Goal: Task Accomplishment & Management: Manage account settings

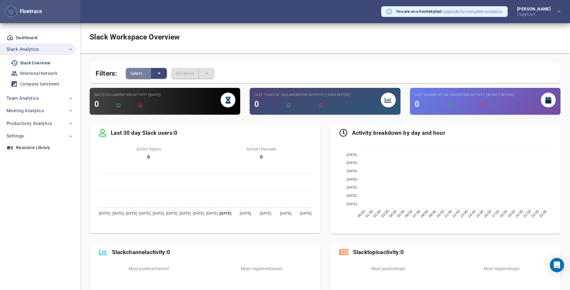
click at [150, 74] on button "Select..." at bounding box center [139, 73] width 26 height 11
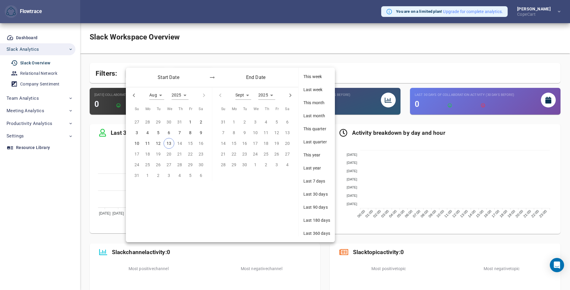
click at [308, 156] on span "This year" at bounding box center [316, 155] width 27 height 6
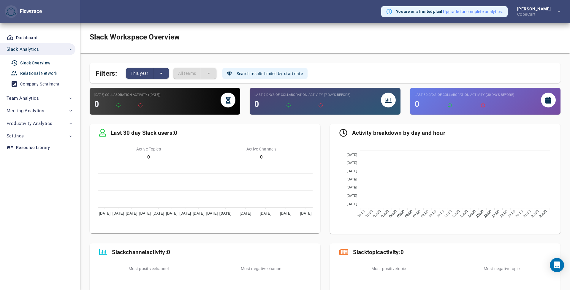
click at [32, 74] on div "Relational Network" at bounding box center [38, 73] width 37 height 7
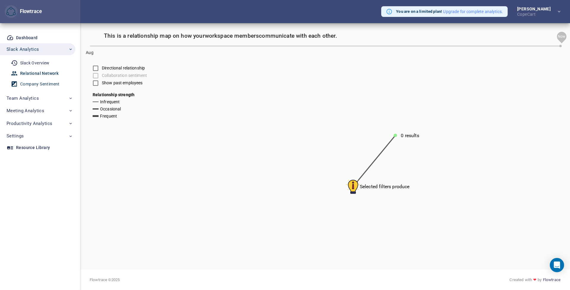
click at [32, 82] on div "Company Sentiment" at bounding box center [39, 83] width 39 height 7
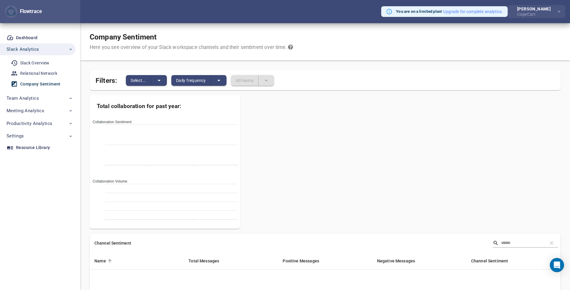
click at [520, 13] on div "CopeCart" at bounding box center [535, 13] width 36 height 5
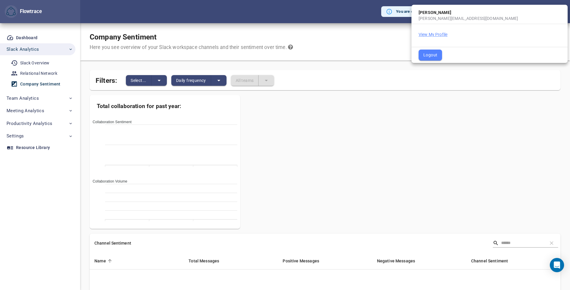
click at [446, 34] on button "View My Profile" at bounding box center [433, 34] width 29 height 6
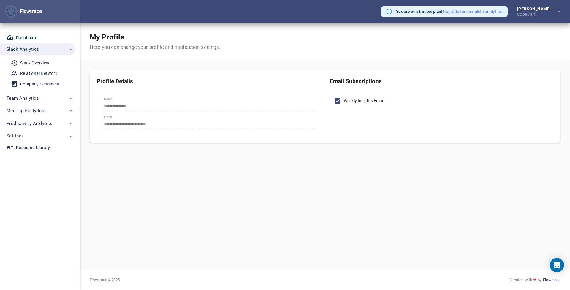
click at [29, 36] on div "Dashboard" at bounding box center [27, 37] width 22 height 7
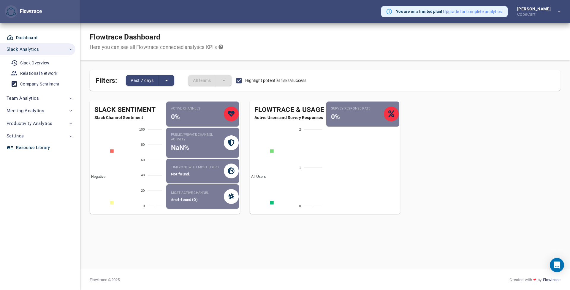
click at [49, 148] on span "Resource Library" at bounding box center [39, 147] width 64 height 7
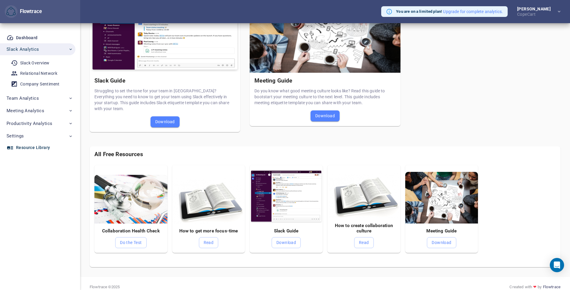
scroll to position [100, 0]
click at [33, 137] on span "Settings" at bounding box center [40, 136] width 66 height 8
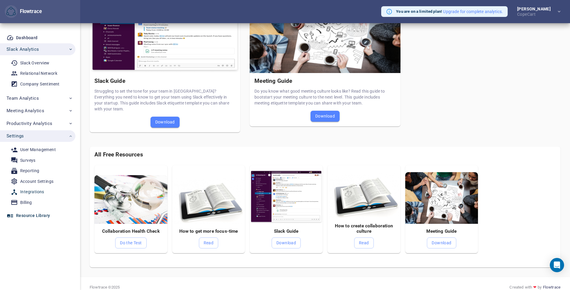
click at [31, 191] on div "Integrations" at bounding box center [32, 191] width 24 height 7
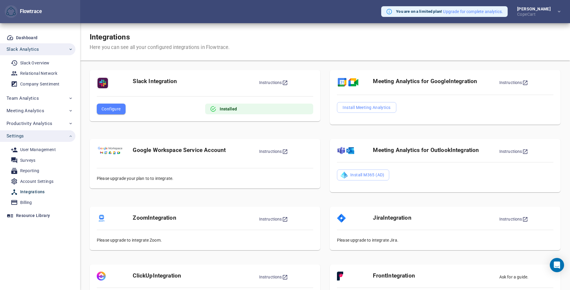
click at [120, 110] on span "Configure" at bounding box center [111, 108] width 19 height 7
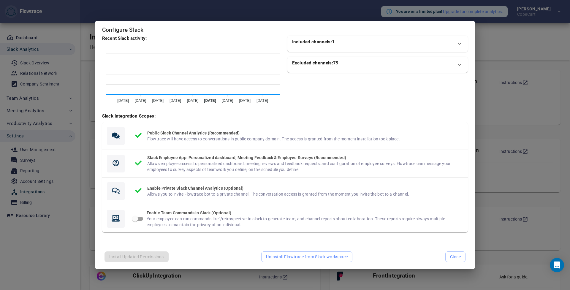
click at [319, 45] on h5 "Included channels: 1" at bounding box center [313, 41] width 42 height 5
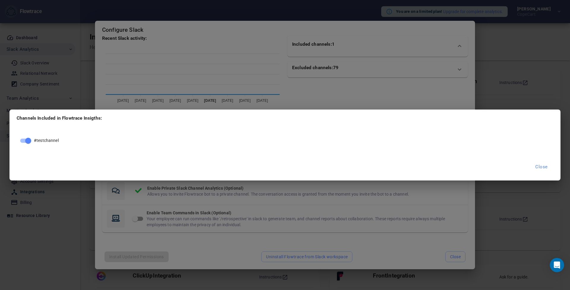
click at [535, 168] on button "Close" at bounding box center [541, 167] width 19 height 12
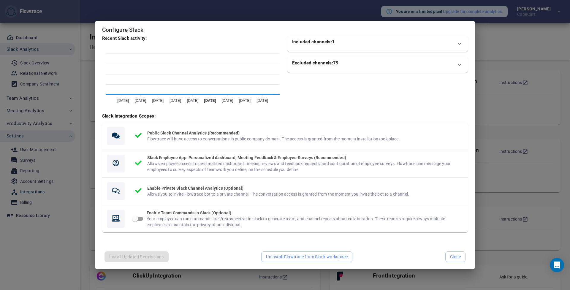
click at [343, 66] on div "Excluded channels: 79" at bounding box center [372, 64] width 160 height 9
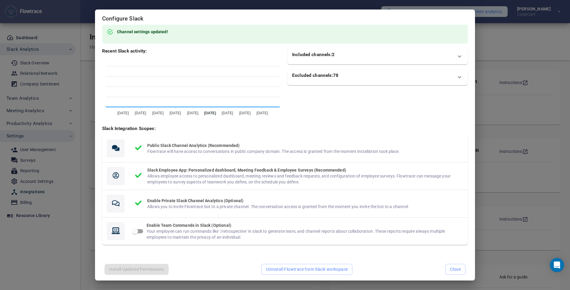
click at [369, 71] on div "Excluded channels: 78" at bounding box center [377, 77] width 180 height 16
click at [347, 80] on div "Excluded channels: 77" at bounding box center [372, 77] width 160 height 9
click at [316, 128] on h5 "Slack Integration Scopes:" at bounding box center [285, 128] width 366 height 5
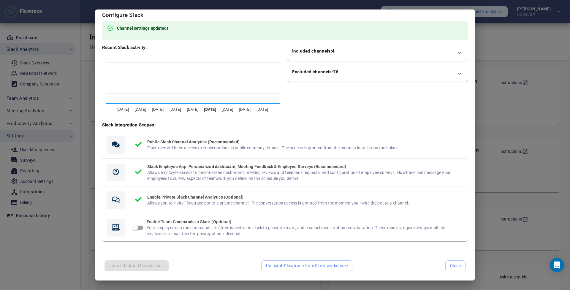
scroll to position [3, 0]
click at [335, 78] on div "Excluded channels: 76" at bounding box center [372, 73] width 160 height 9
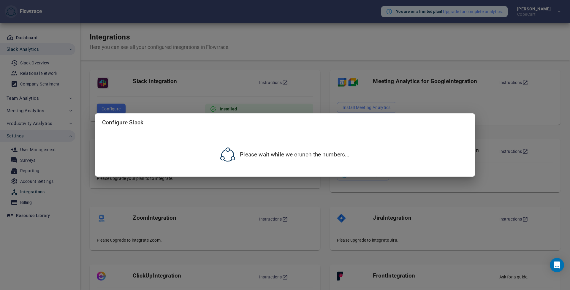
scroll to position [0, 0]
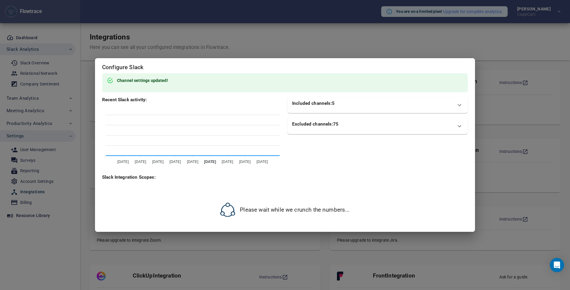
click at [355, 128] on div "Excluded channels: 75" at bounding box center [372, 125] width 160 height 9
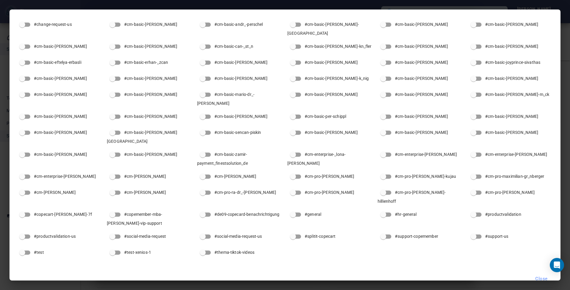
scroll to position [16, 0]
click at [544, 275] on span "Close" at bounding box center [541, 279] width 12 height 8
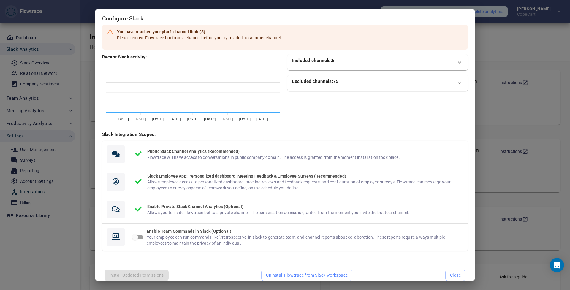
click at [321, 62] on h5 "Included channels: 5" at bounding box center [313, 60] width 42 height 5
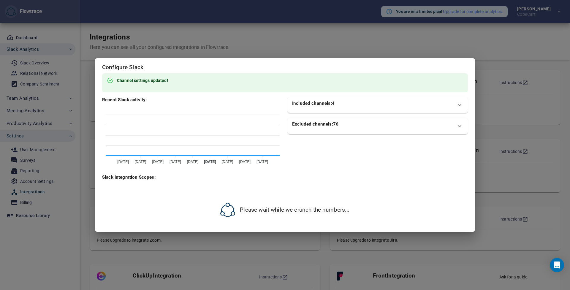
click at [314, 125] on h5 "Excluded channels: 76" at bounding box center [315, 123] width 46 height 5
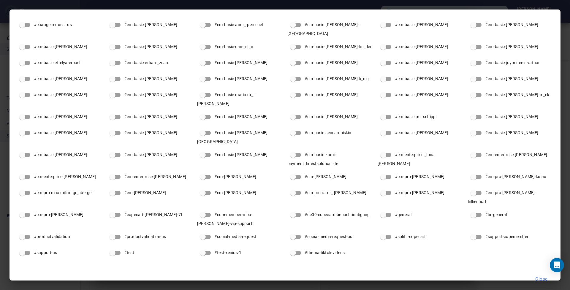
scroll to position [15, 0]
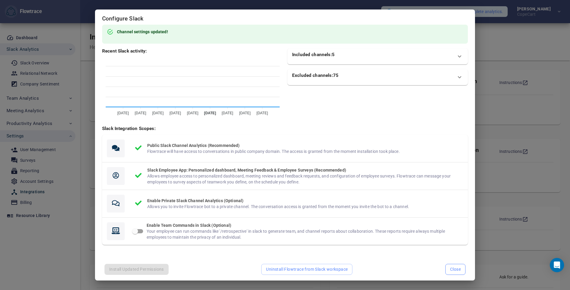
click at [449, 264] on button "Close" at bounding box center [455, 269] width 20 height 11
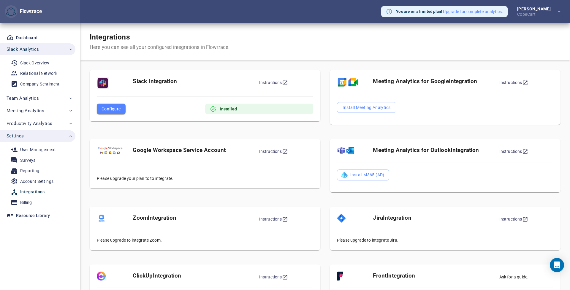
scroll to position [0, 0]
click at [371, 177] on span "Install M365 (AD)" at bounding box center [363, 174] width 43 height 7
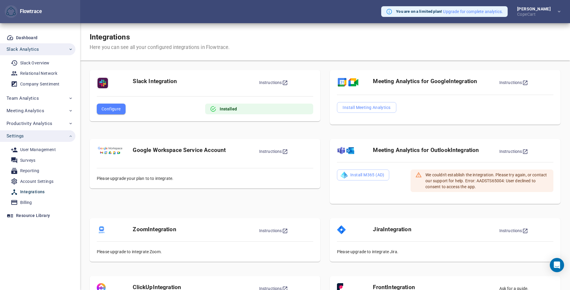
click at [319, 132] on div "Slack Integration Instructions Configure Installed" at bounding box center [205, 99] width 240 height 69
click at [268, 81] on link "Instructions" at bounding box center [273, 82] width 29 height 5
click at [89, 195] on div "Google Workspace Service Account Instructions Please upgrade your plan to to in…" at bounding box center [205, 173] width 240 height 79
click at [27, 182] on div "Account Settings" at bounding box center [36, 181] width 33 height 7
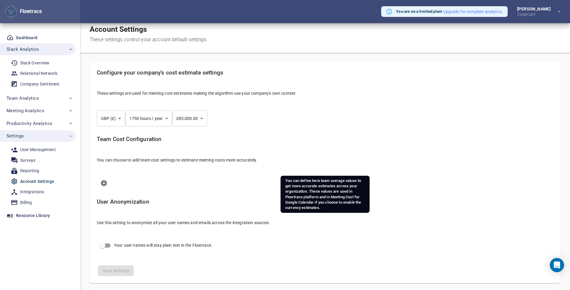
scroll to position [8, 0]
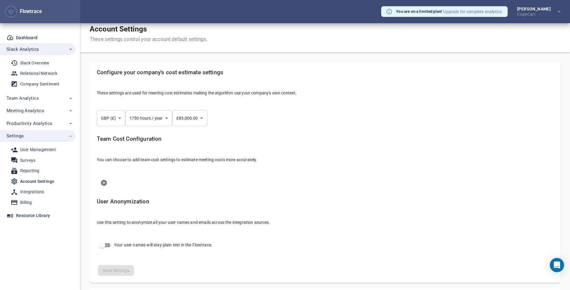
select select "***"
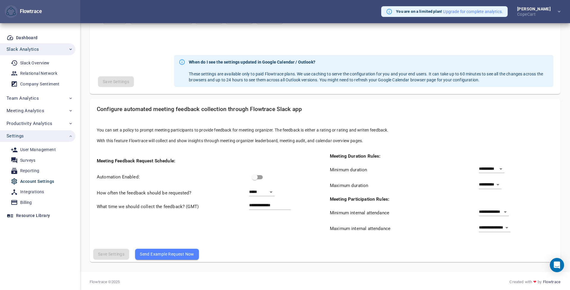
scroll to position [426, 0]
click at [32, 181] on div "Account Settings" at bounding box center [37, 181] width 34 height 7
click at [25, 201] on div "Billing" at bounding box center [26, 202] width 12 height 7
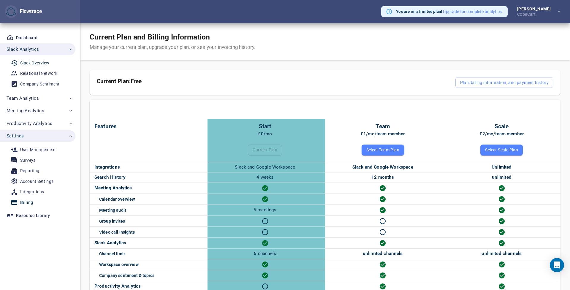
click at [30, 60] on div "Slack Overview" at bounding box center [34, 62] width 29 height 7
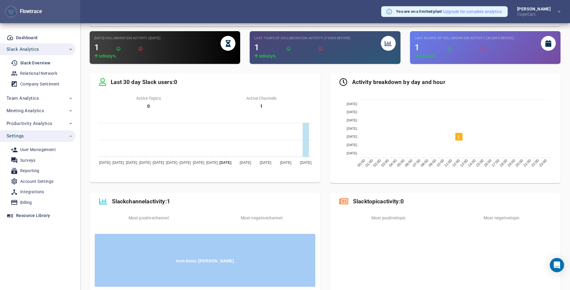
scroll to position [61, 0]
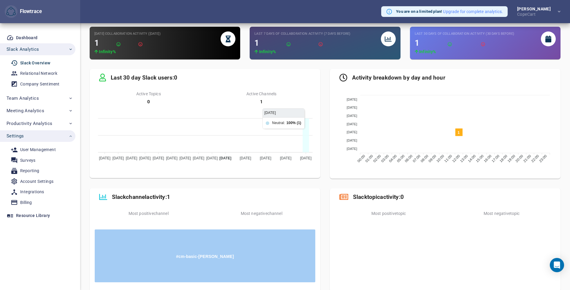
click at [306, 139] on icon at bounding box center [305, 135] width 6 height 34
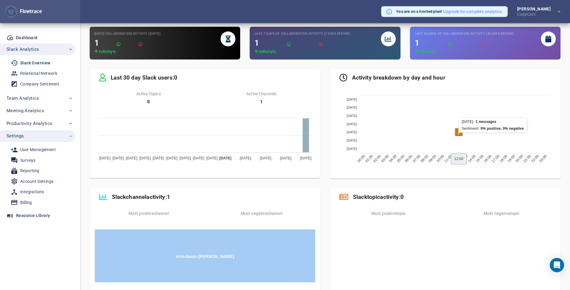
click at [458, 132] on rect at bounding box center [459, 132] width 8 height 8
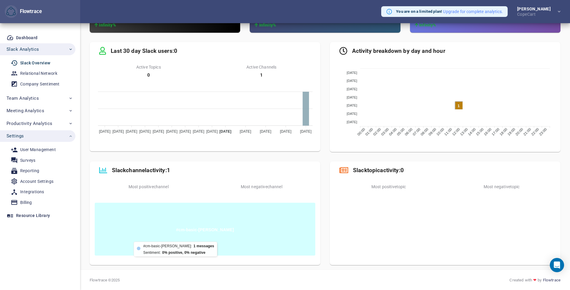
scroll to position [88, 0]
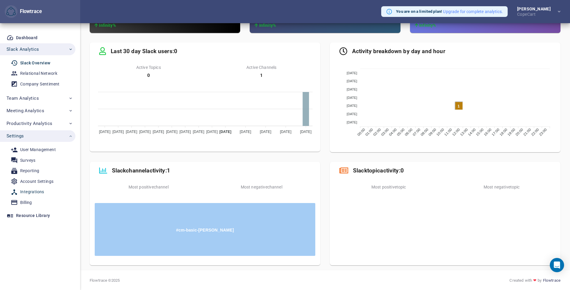
click at [26, 191] on div "Integrations" at bounding box center [32, 191] width 24 height 7
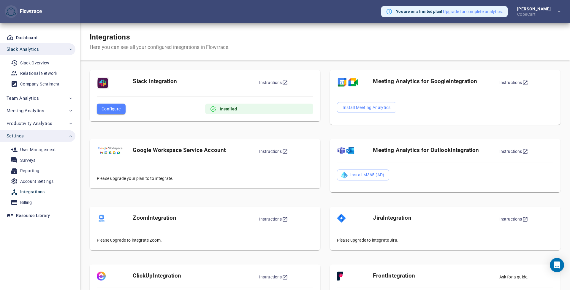
click at [106, 110] on span "Configure" at bounding box center [111, 108] width 19 height 7
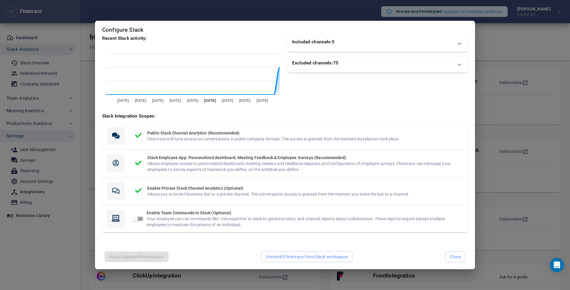
click at [316, 68] on div "Excluded channels: 75" at bounding box center [372, 64] width 160 height 9
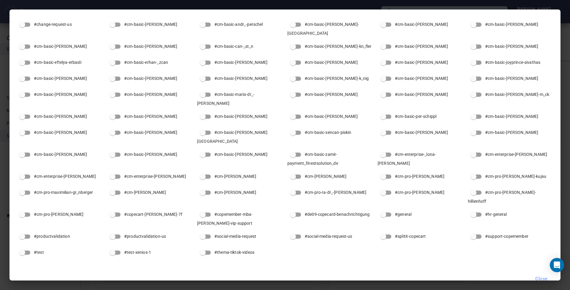
scroll to position [16, 0]
click at [540, 275] on span "Close" at bounding box center [541, 279] width 12 height 8
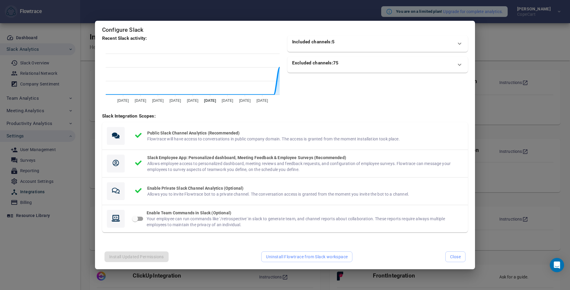
scroll to position [0, 0]
click at [314, 48] on div "Included channels: 5" at bounding box center [377, 44] width 180 height 16
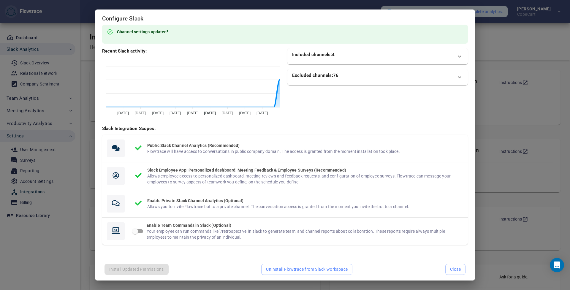
click at [338, 77] on h5 "Excluded channels: 76" at bounding box center [315, 75] width 46 height 5
click at [447, 265] on button "Close" at bounding box center [455, 269] width 20 height 11
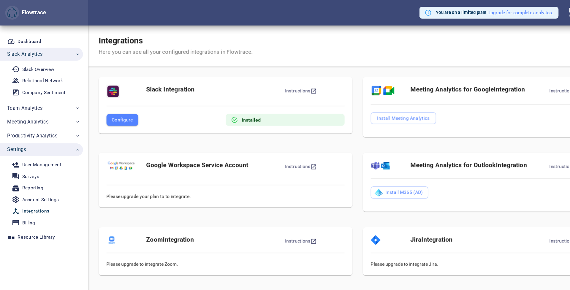
click at [107, 109] on span "Configure" at bounding box center [111, 108] width 19 height 7
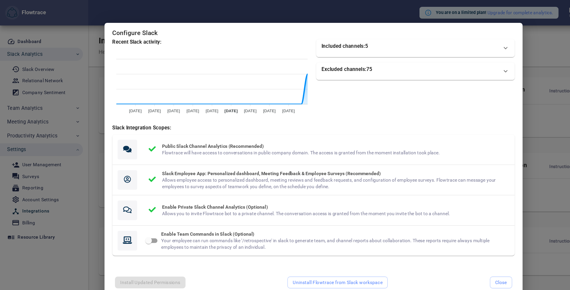
click at [491, 63] on div "Configure Slack Recent Slack activity: [DATE] [DATE] [DATE] [DATE] [DATE] [DATE…" at bounding box center [285, 145] width 570 height 290
drag, startPoint x: 491, startPoint y: 63, endPoint x: 465, endPoint y: 62, distance: 25.5
click at [490, 63] on div "Configure Slack Recent Slack activity: [DATE] [DATE] [DATE] [DATE] [DATE] [DATE…" at bounding box center [285, 145] width 570 height 290
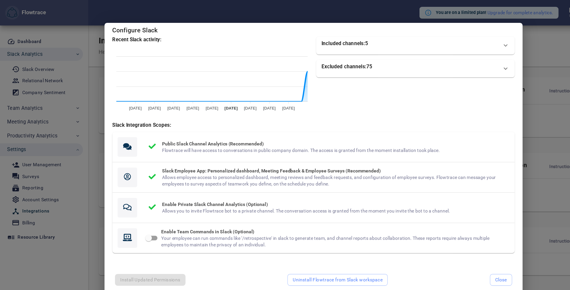
scroll to position [2, 0]
click at [451, 251] on span "Close" at bounding box center [455, 254] width 11 height 7
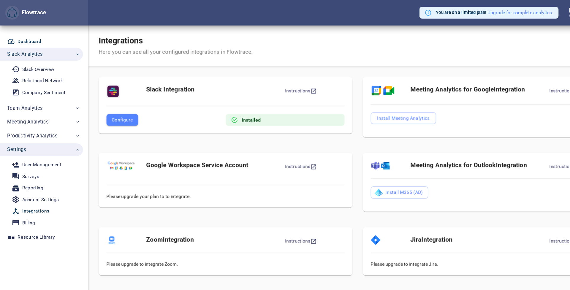
click at [25, 38] on div "Dashboard" at bounding box center [27, 37] width 22 height 7
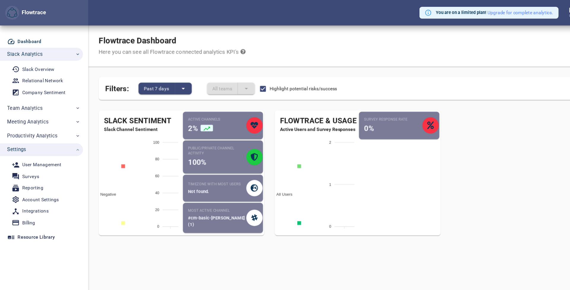
drag, startPoint x: 157, startPoint y: 137, endPoint x: 146, endPoint y: 124, distance: 17.3
click at [156, 137] on icon "Negative Mixed Neutral Positive 100 100 80 80 60 60 40 40 20 20 0 0" at bounding box center [127, 165] width 75 height 89
click at [130, 107] on div "Slack Sentiment" at bounding box center [127, 110] width 75 height 10
click at [199, 148] on div at bounding box center [197, 148] width 18 height 10
click at [195, 173] on div at bounding box center [199, 174] width 18 height 6
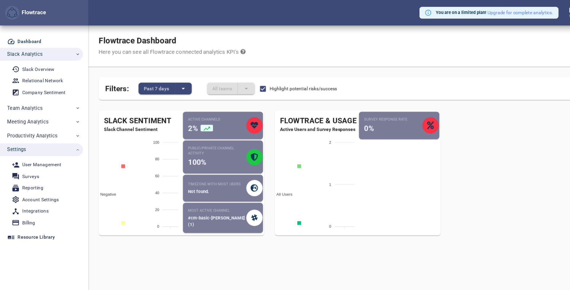
click at [191, 190] on small "Most active channel" at bounding box center [197, 191] width 53 height 5
click at [320, 50] on div "Flowtrace Dashboard Here you can see all Flowtrace connected analytics KPI's" at bounding box center [325, 41] width 490 height 37
